Goal: Navigation & Orientation: Find specific page/section

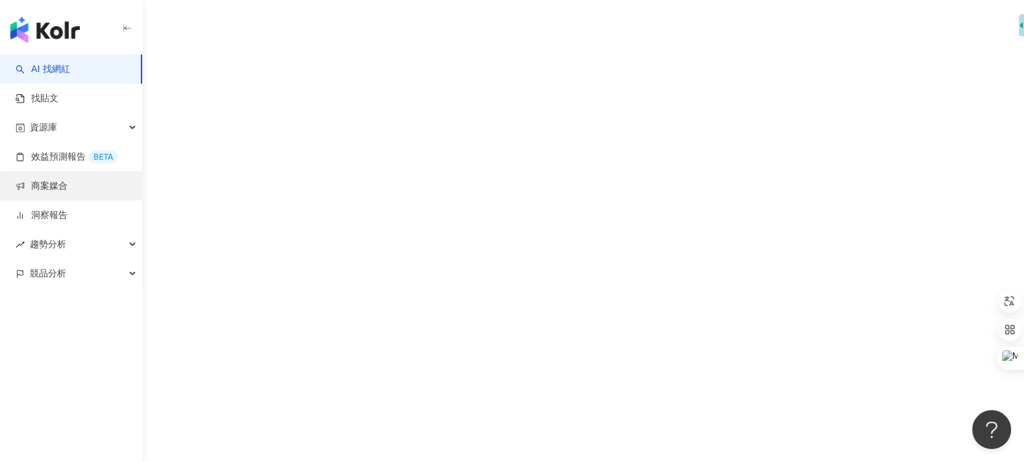
click at [67, 184] on link "商案媒合" at bounding box center [42, 186] width 52 height 13
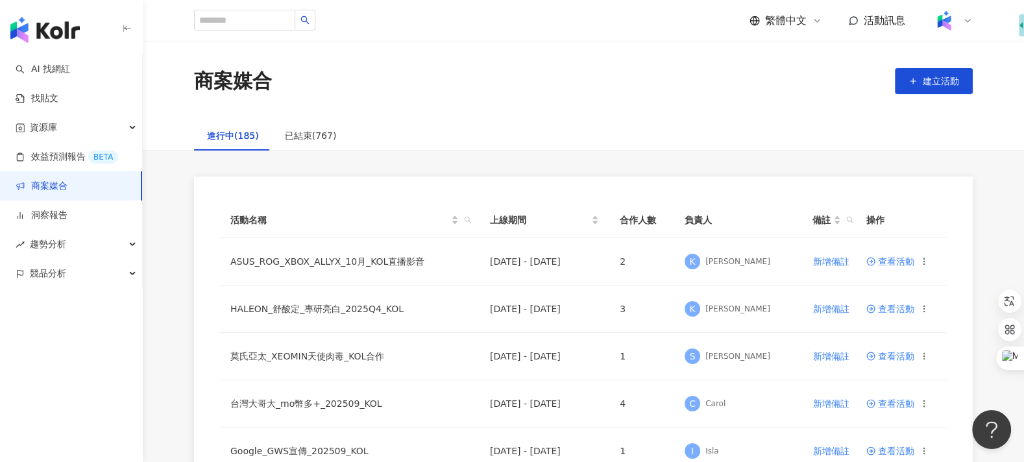
click at [943, 19] on img at bounding box center [944, 20] width 25 height 25
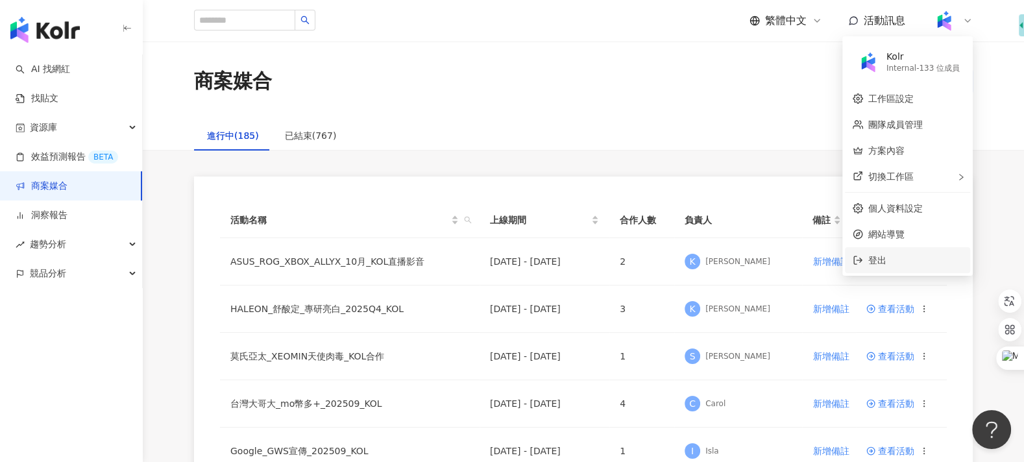
click at [866, 261] on li "登出" at bounding box center [907, 260] width 125 height 26
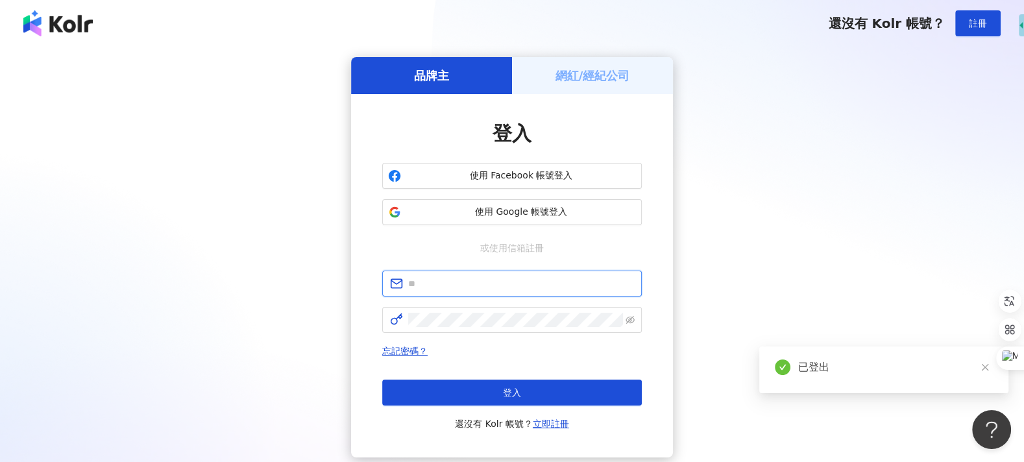
type input "**********"
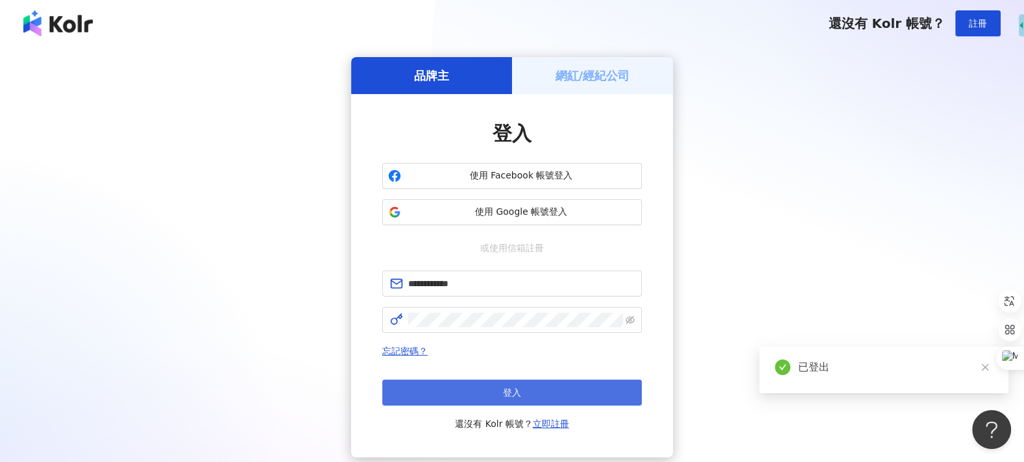
click at [565, 387] on button "登入" at bounding box center [512, 393] width 260 height 26
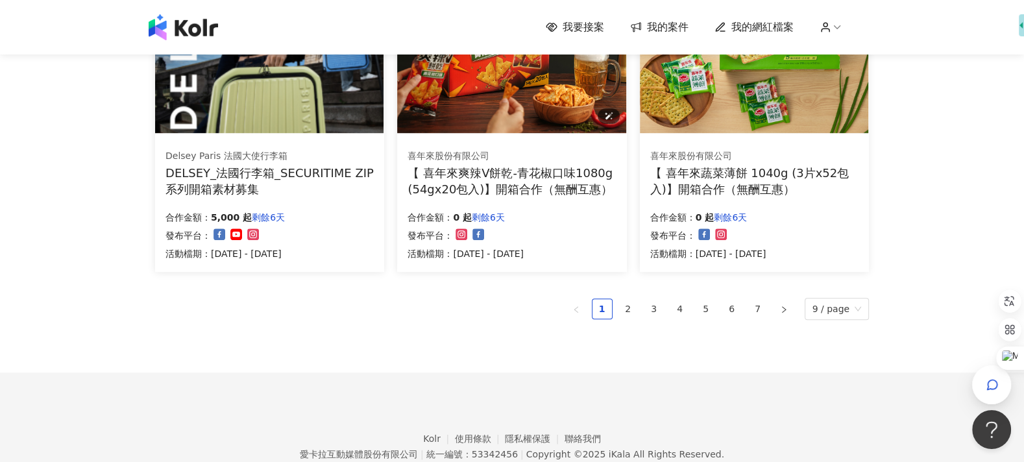
scroll to position [880, 0]
click at [631, 311] on link "2" at bounding box center [627, 307] width 19 height 19
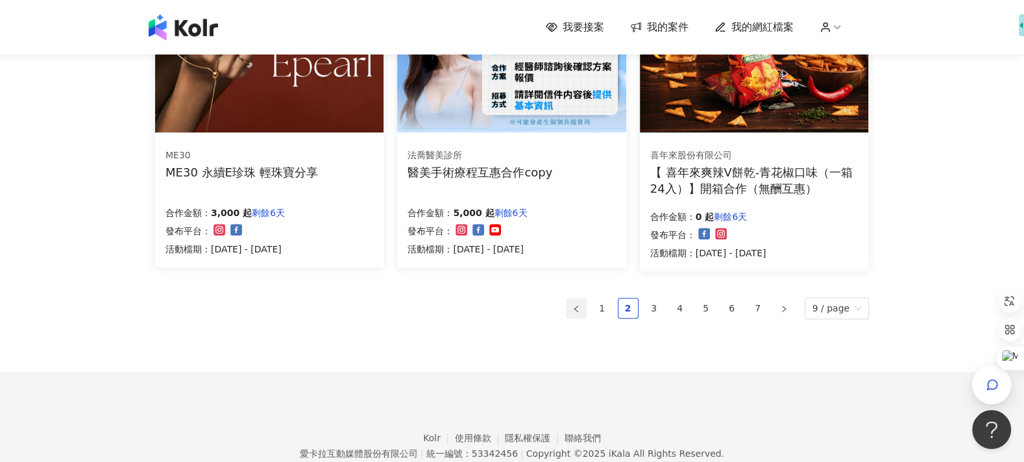
click at [587, 312] on button "button" at bounding box center [576, 308] width 21 height 21
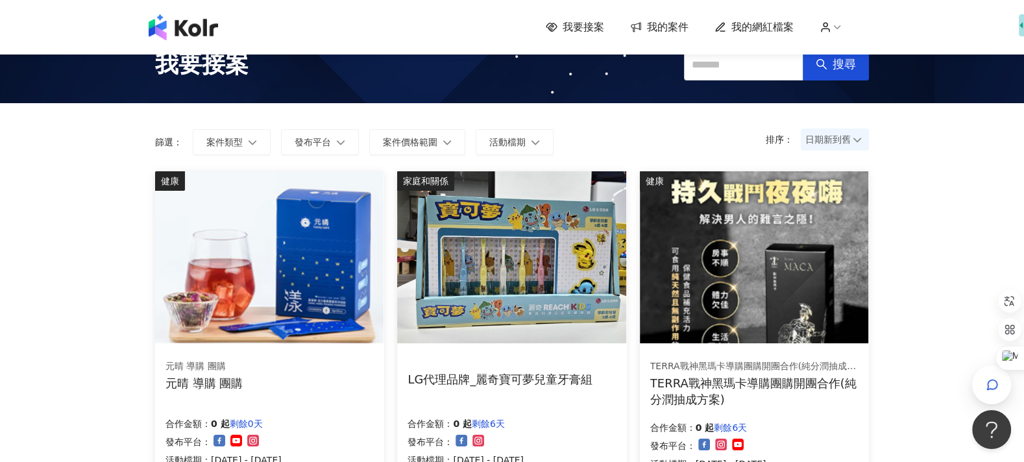
scroll to position [0, 0]
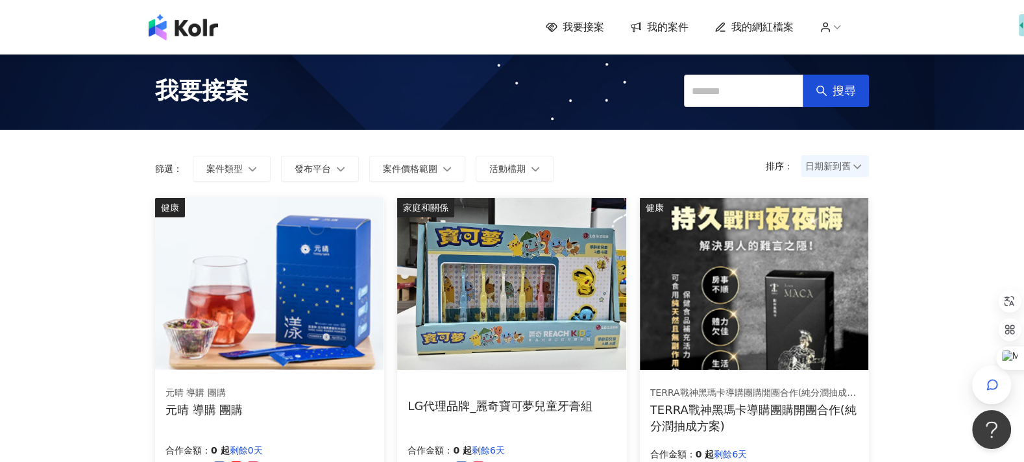
click at [836, 27] on icon at bounding box center [837, 27] width 12 height 12
click at [848, 98] on span "登出" at bounding box center [854, 103] width 18 height 10
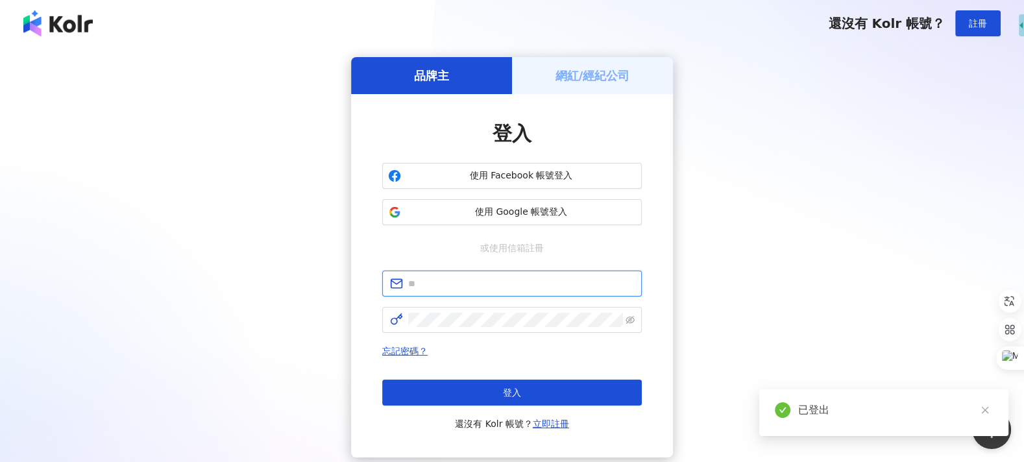
type input "**********"
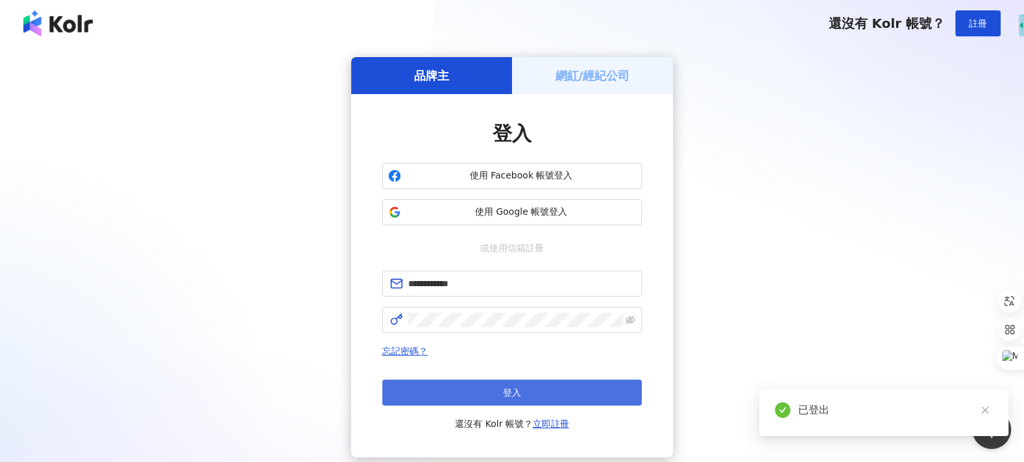
click at [588, 401] on button "登入" at bounding box center [512, 393] width 260 height 26
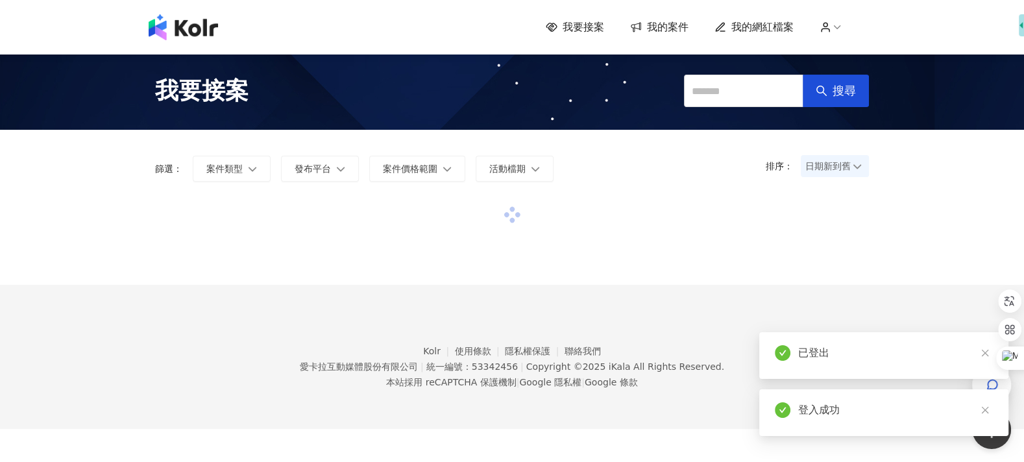
click at [823, 34] on div "我要接案 我的案件 我的網紅檔案" at bounding box center [512, 27] width 740 height 26
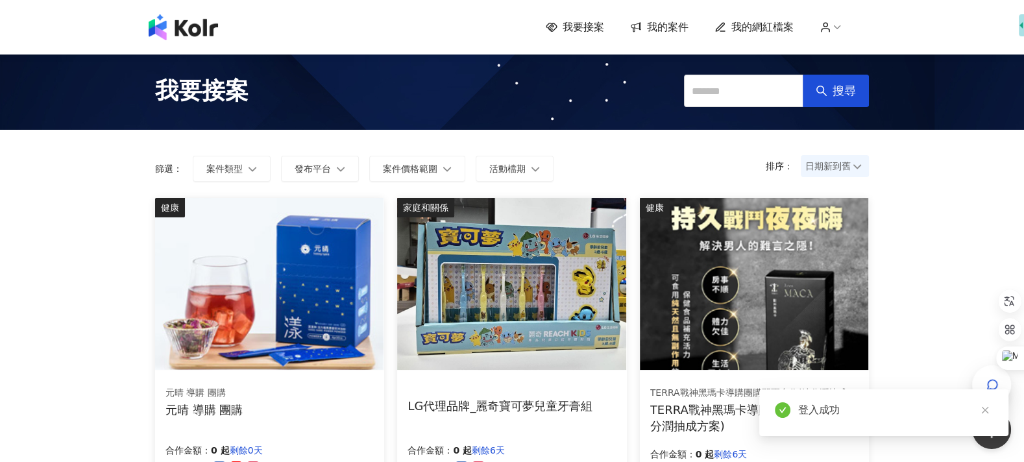
click at [826, 27] on icon at bounding box center [825, 27] width 12 height 12
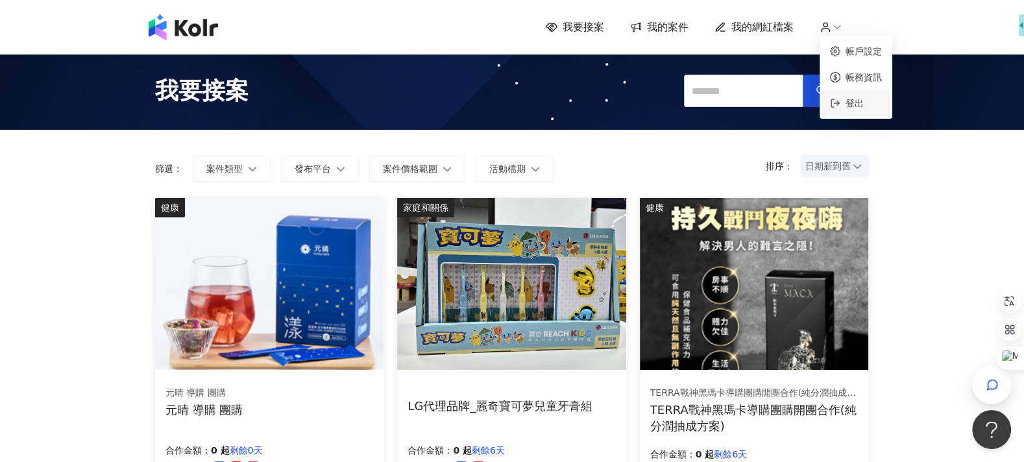
click at [843, 98] on span "登出" at bounding box center [861, 103] width 42 height 14
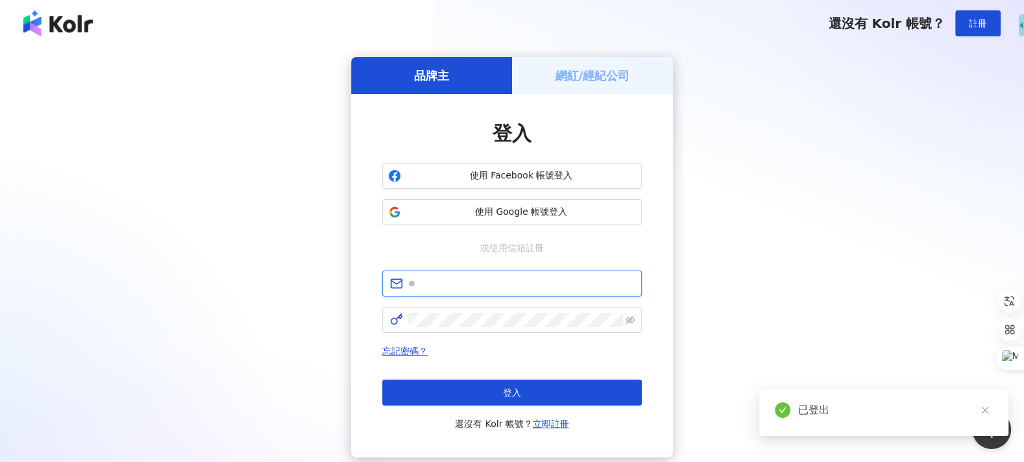
type input "**********"
click at [550, 216] on span "使用 Google 帳號登入" at bounding box center [521, 212] width 230 height 13
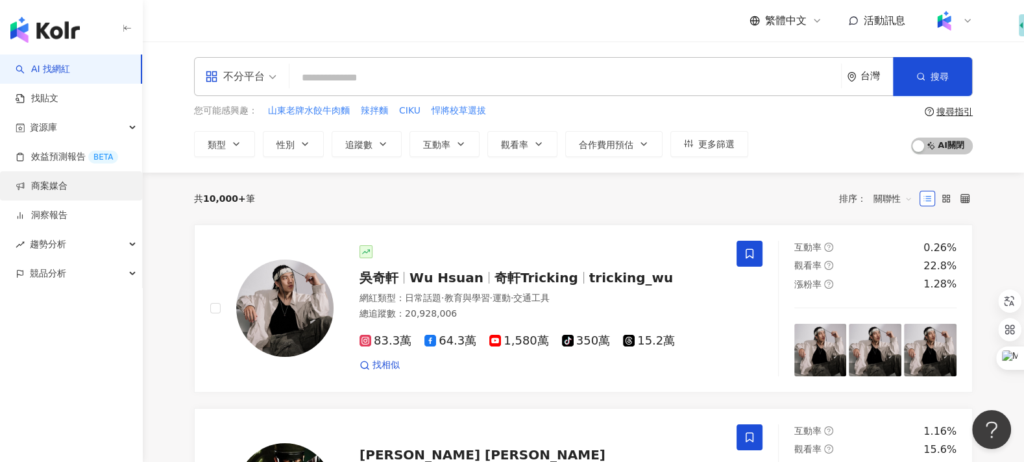
click at [67, 182] on link "商案媒合" at bounding box center [42, 186] width 52 height 13
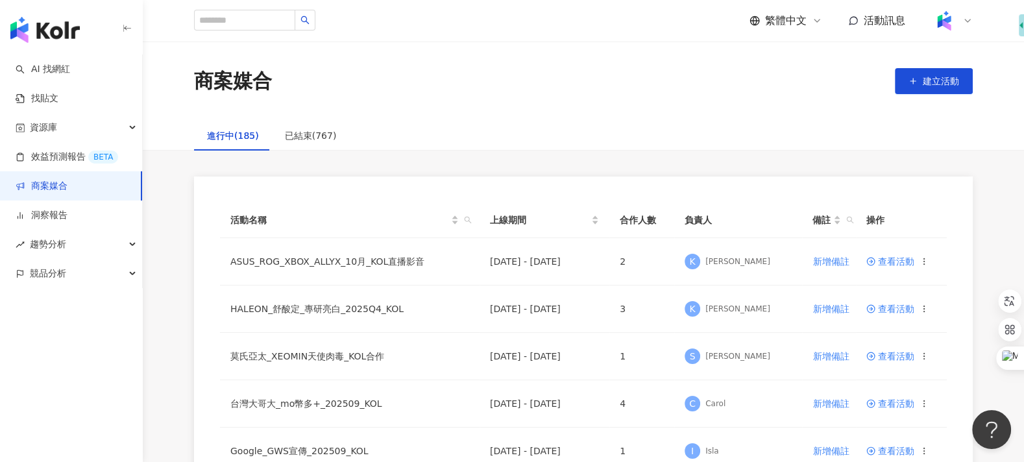
click at [944, 28] on img at bounding box center [944, 20] width 25 height 25
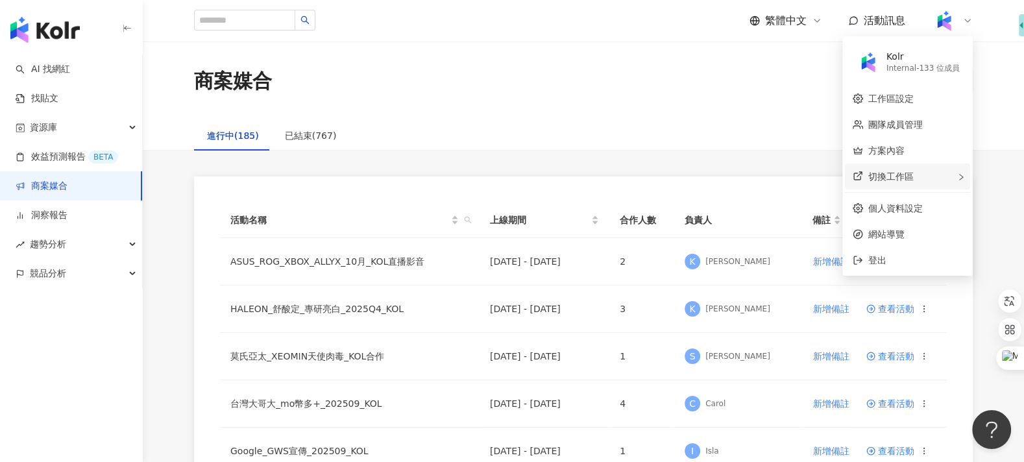
click at [945, 175] on div "切換工作區" at bounding box center [907, 176] width 125 height 26
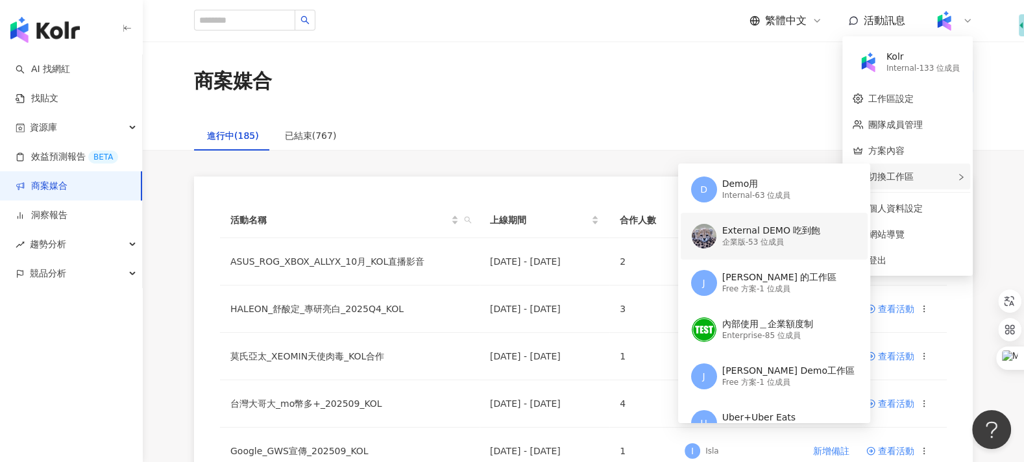
click at [775, 222] on div "External DEMO 吃到飽 企業版 - 53 位成員" at bounding box center [772, 236] width 163 height 47
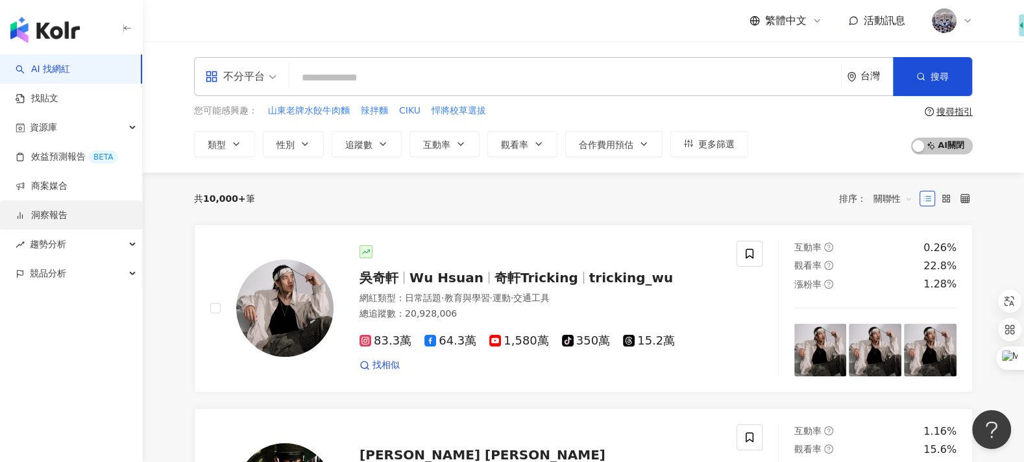
click at [67, 209] on link "洞察報告" at bounding box center [42, 215] width 52 height 13
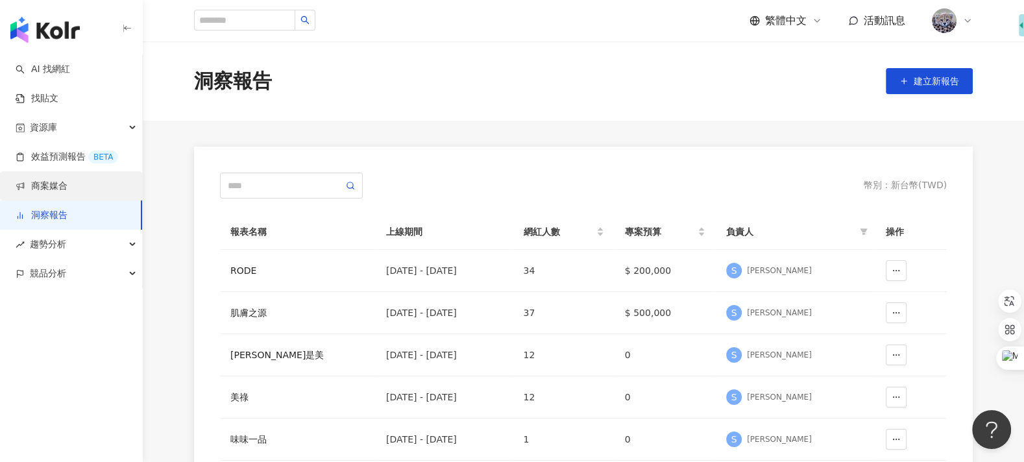
click at [67, 193] on link "商案媒合" at bounding box center [42, 186] width 52 height 13
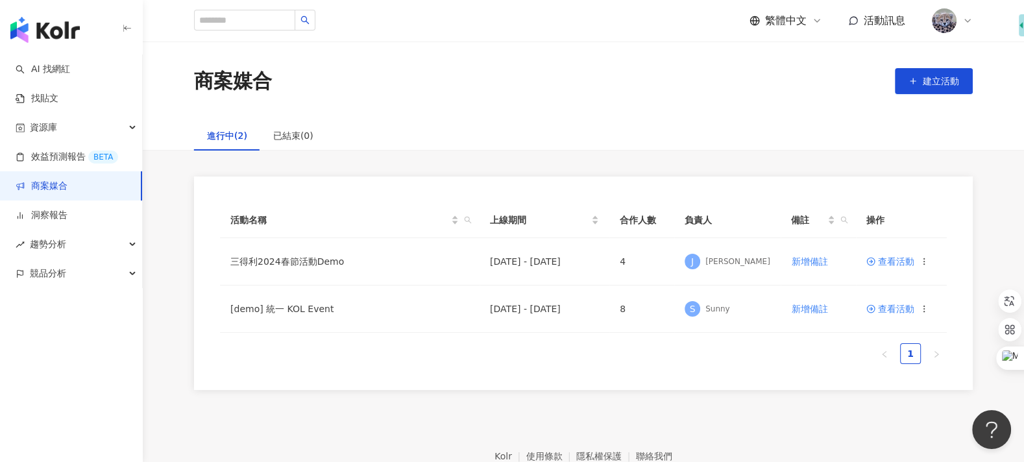
click at [954, 16] on img at bounding box center [944, 20] width 25 height 25
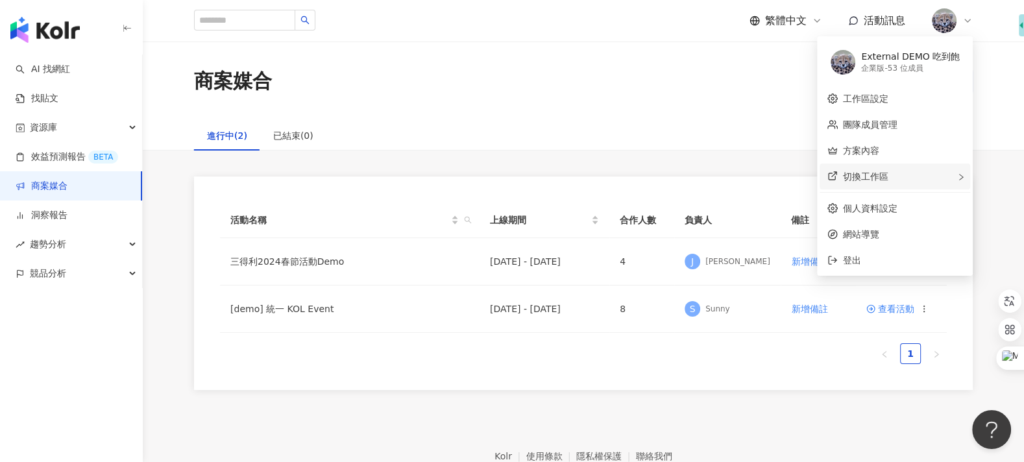
click at [938, 174] on div "切換工作區" at bounding box center [894, 176] width 151 height 26
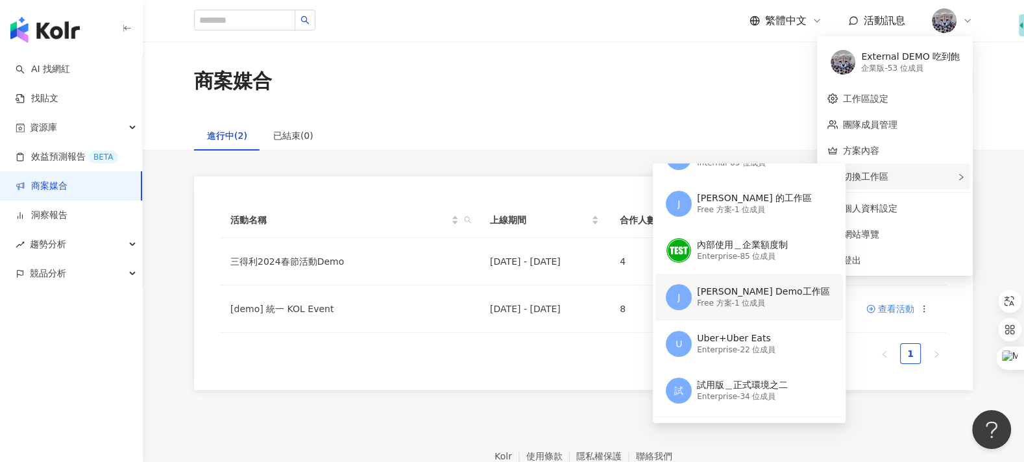
scroll to position [80, 0]
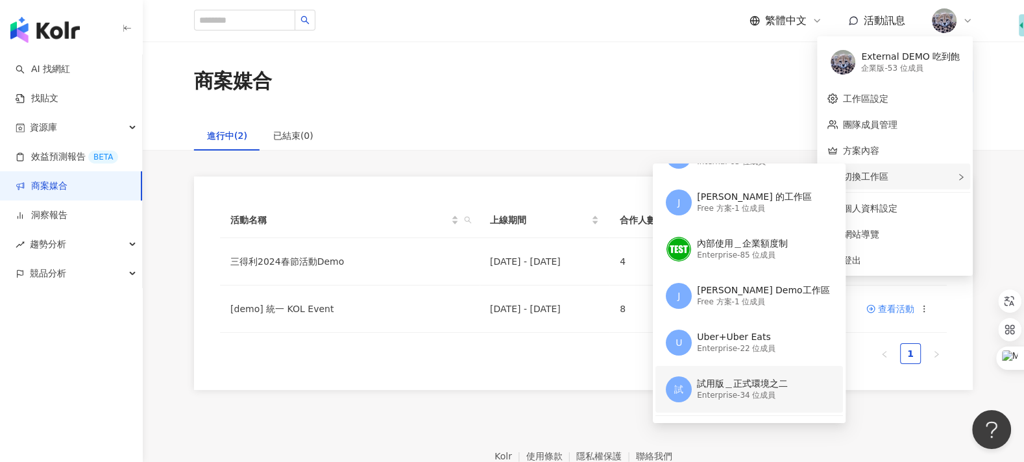
click at [749, 382] on div "試用版＿正式環境之二" at bounding box center [742, 384] width 91 height 13
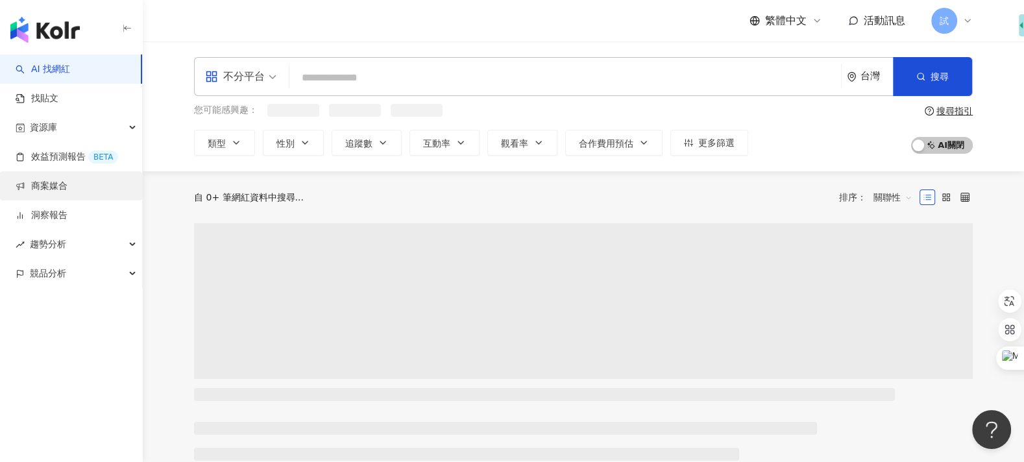
click at [67, 193] on link "商案媒合" at bounding box center [42, 186] width 52 height 13
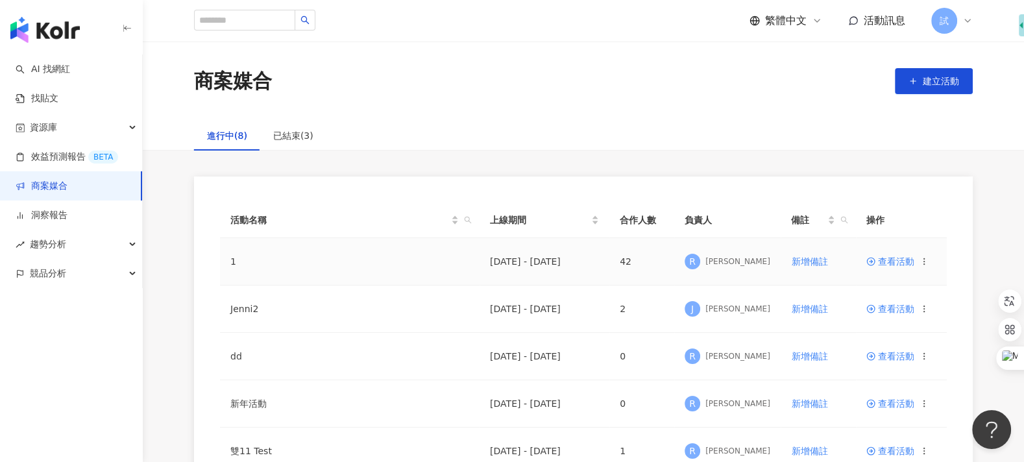
click at [886, 263] on span "查看活動" at bounding box center [890, 261] width 48 height 9
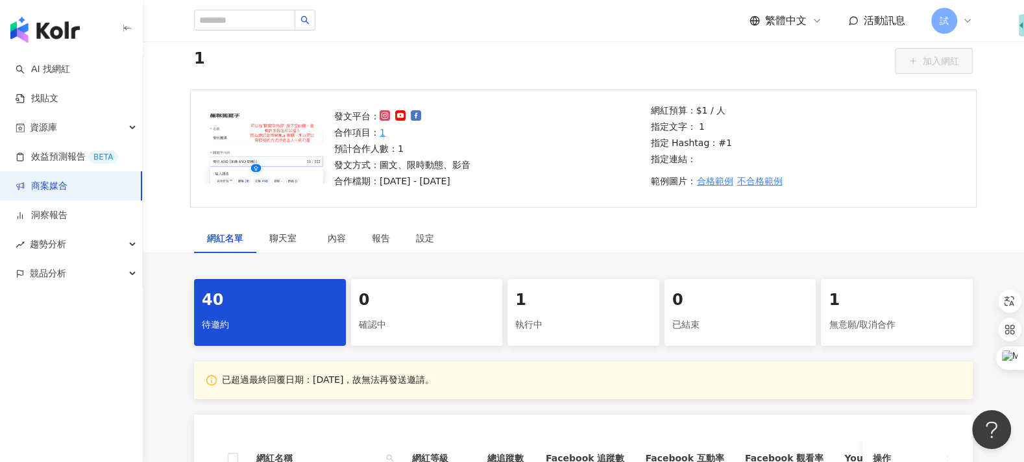
scroll to position [49, 0]
click at [282, 250] on div "聊天室" at bounding box center [285, 239] width 58 height 30
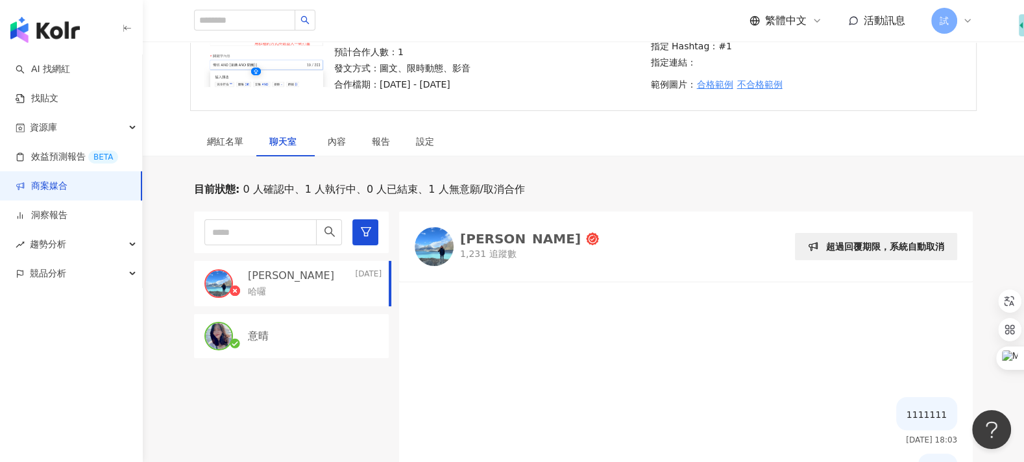
scroll to position [145, 0]
click at [67, 187] on link "商案媒合" at bounding box center [42, 186] width 52 height 13
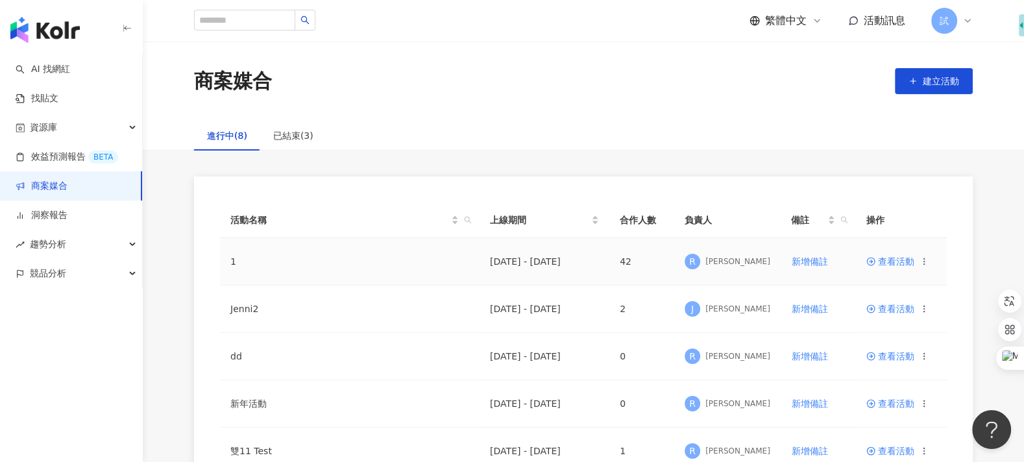
click at [893, 261] on span "查看活動" at bounding box center [890, 261] width 48 height 9
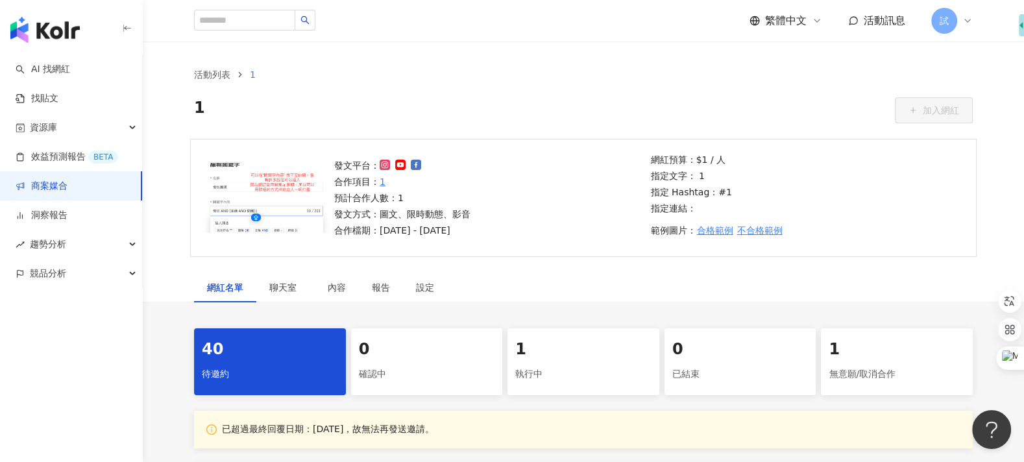
click at [954, 23] on span "試" at bounding box center [944, 21] width 26 height 26
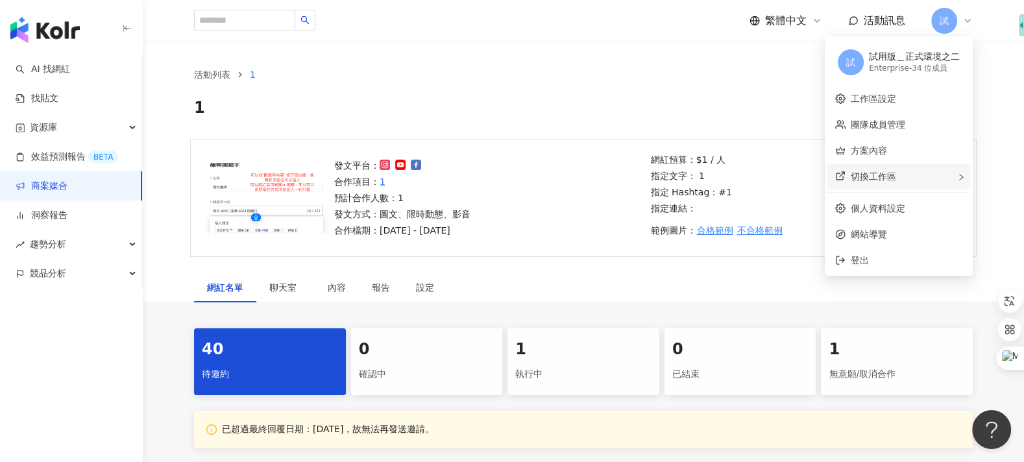
click at [914, 180] on div "切換工作區" at bounding box center [898, 176] width 143 height 26
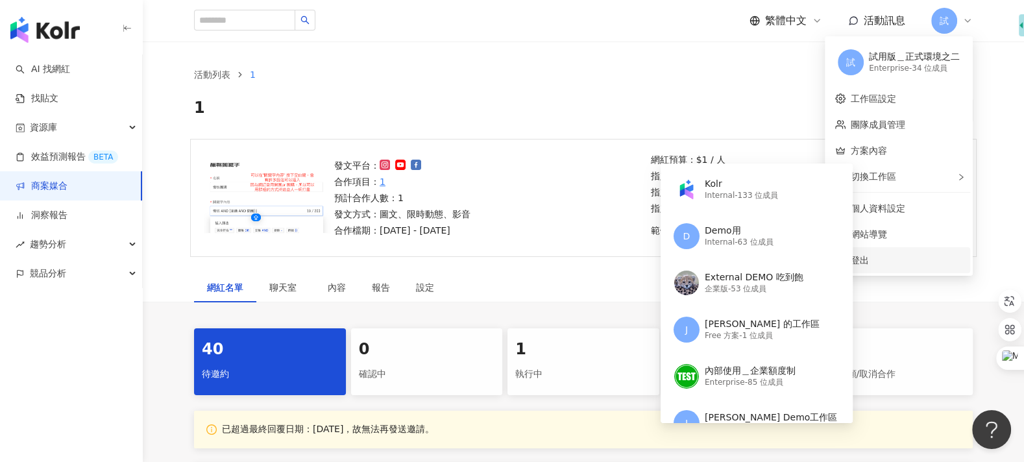
click at [891, 262] on span "登出" at bounding box center [907, 260] width 112 height 14
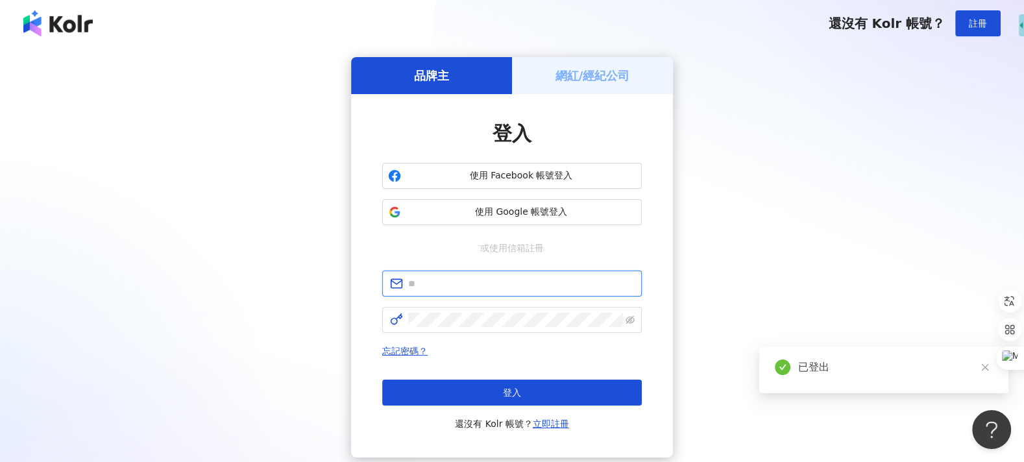
type input "**********"
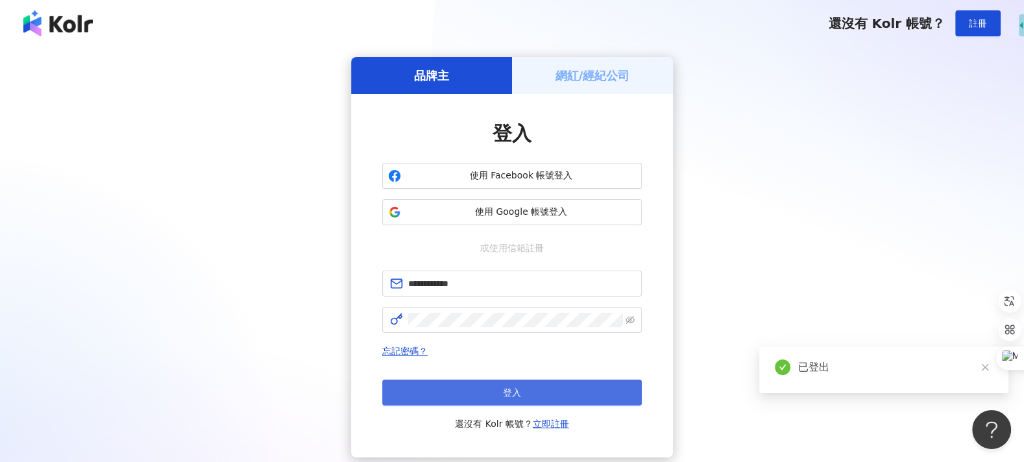
click at [544, 389] on button "登入" at bounding box center [512, 393] width 260 height 26
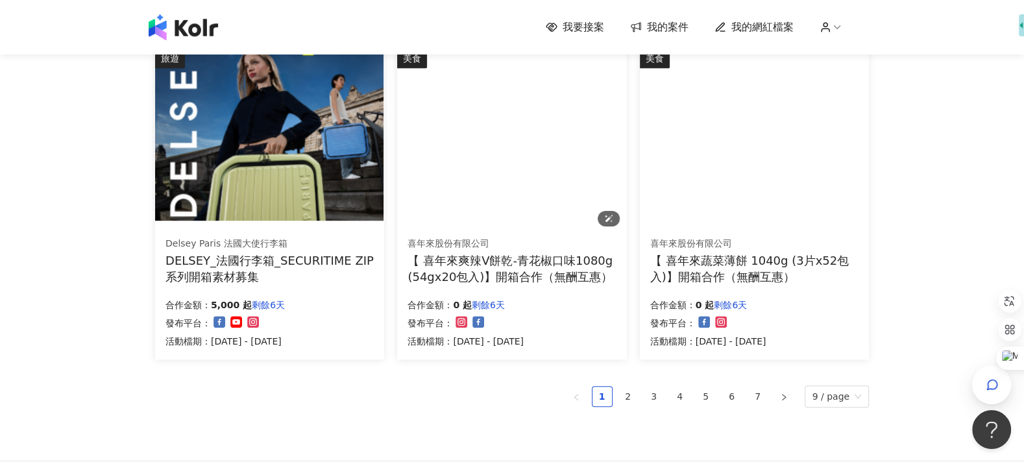
scroll to position [807, 0]
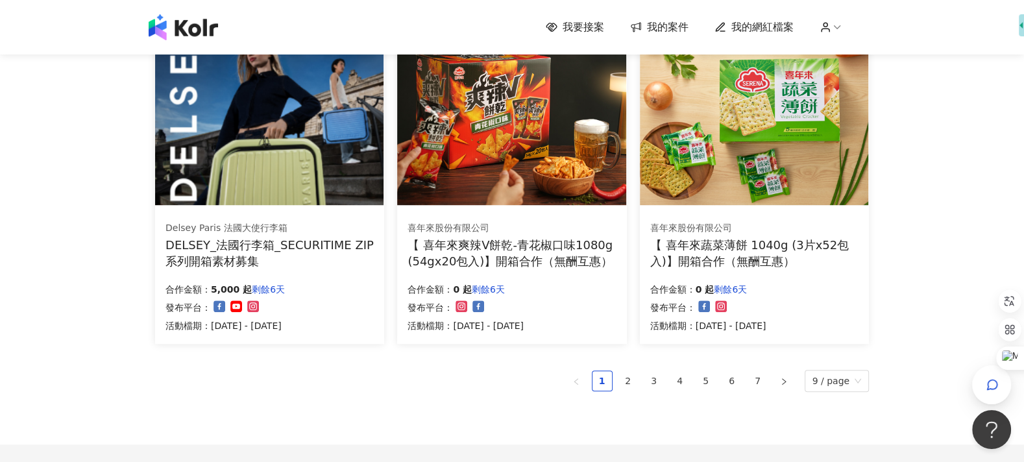
click at [693, 381] on ul "1 2 3 4 5 6 7 9 / page" at bounding box center [512, 381] width 714 height 22
click at [689, 381] on link "4" at bounding box center [679, 380] width 19 height 19
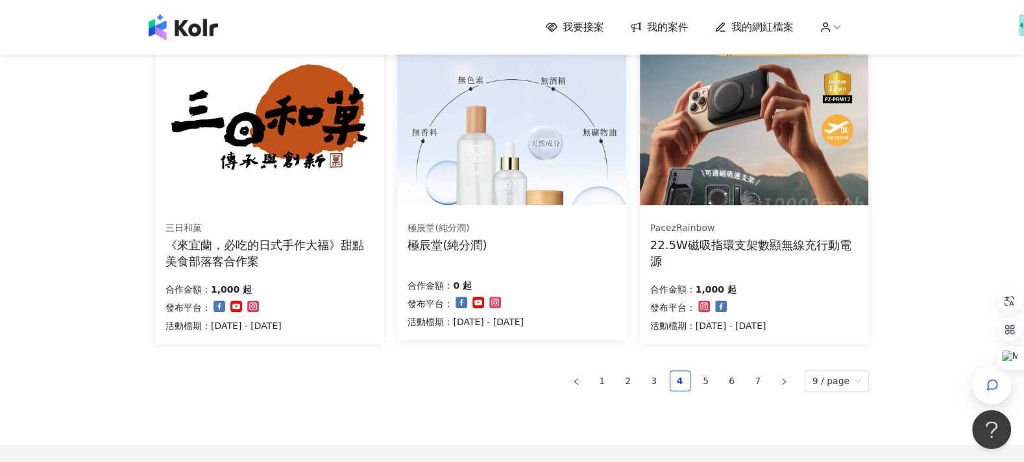
click at [524, 287] on div "合作金額： 0 起" at bounding box center [465, 284] width 116 height 18
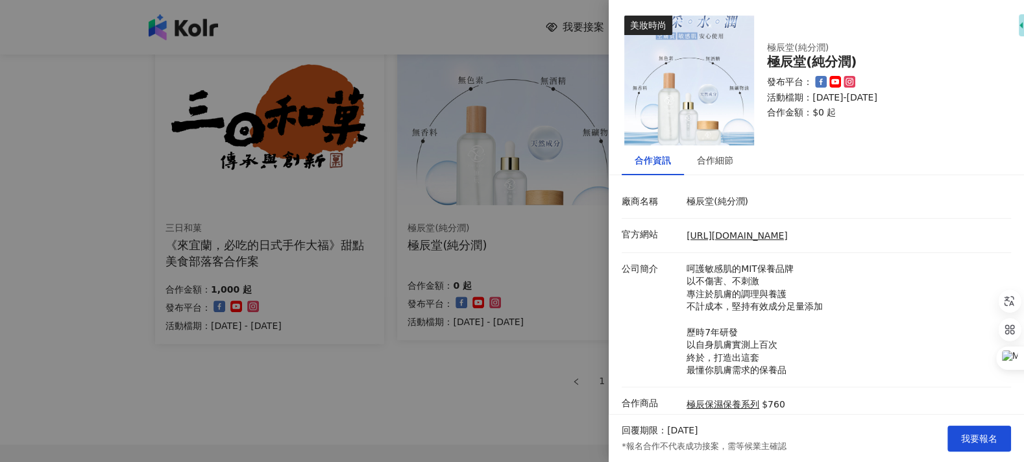
click at [515, 395] on div at bounding box center [512, 231] width 1024 height 462
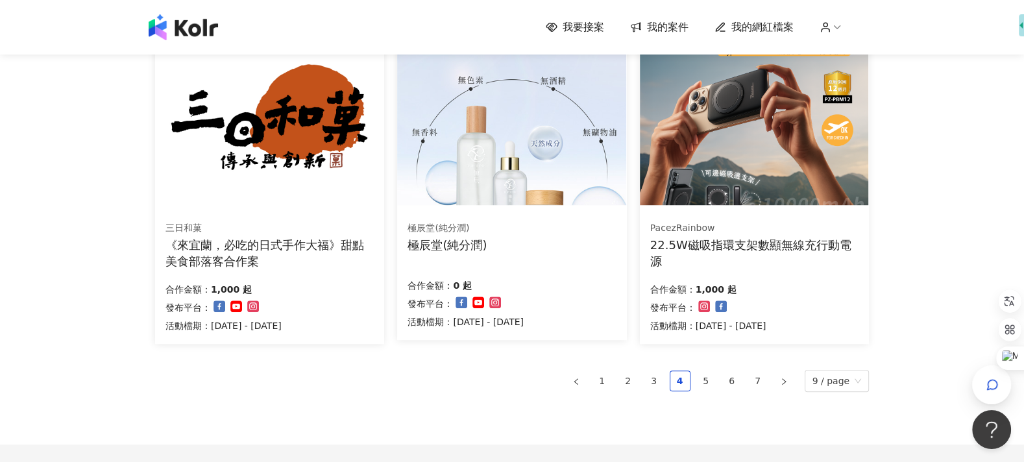
click at [721, 380] on ul "1 2 3 4 5 6 7 9 / page" at bounding box center [512, 381] width 714 height 22
click at [710, 380] on link "5" at bounding box center [705, 380] width 19 height 19
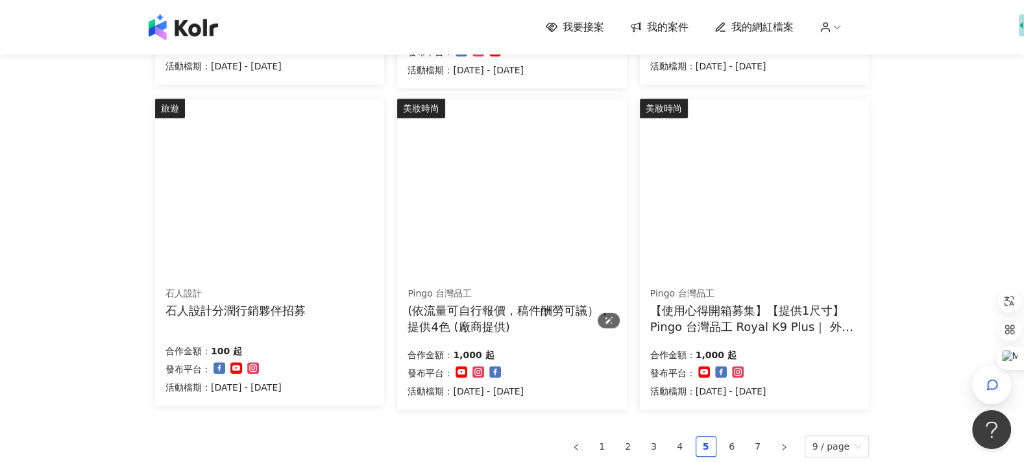
scroll to position [764, 0]
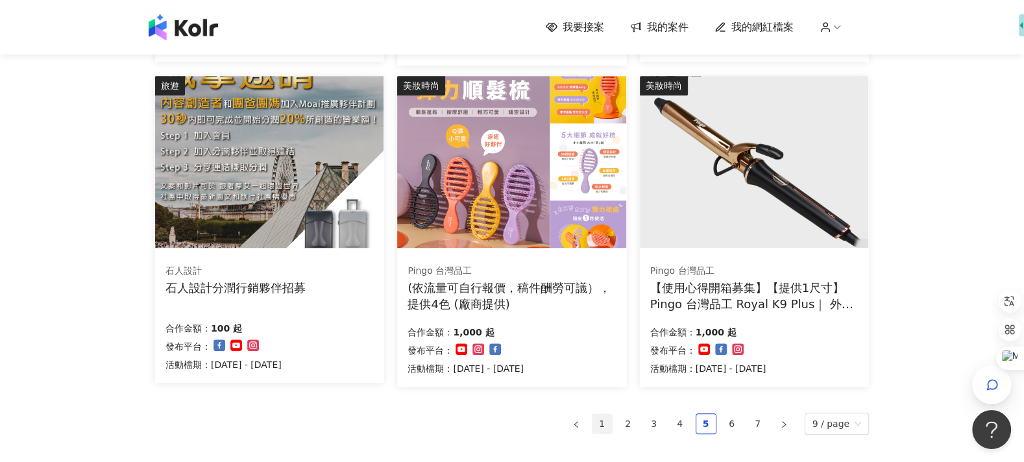
click at [612, 426] on link "1" at bounding box center [601, 423] width 19 height 19
